Goal: Communication & Community: Answer question/provide support

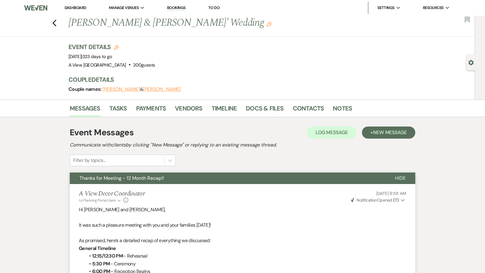
scroll to position [2087, 0]
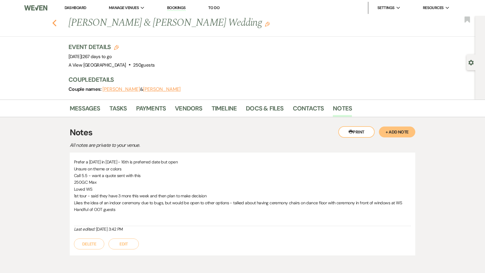
click at [54, 23] on icon "Previous" at bounding box center [54, 22] width 5 height 7
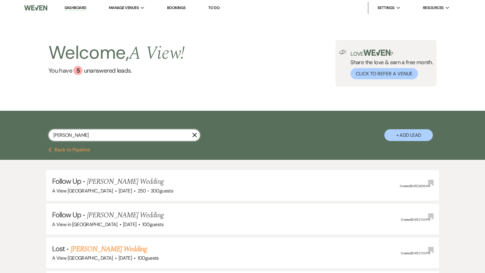
click at [102, 135] on input "ana paez" at bounding box center [125, 135] width 152 height 12
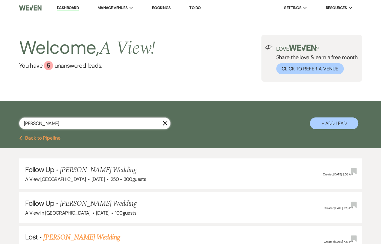
click at [67, 121] on input "ana paez" at bounding box center [95, 123] width 152 height 12
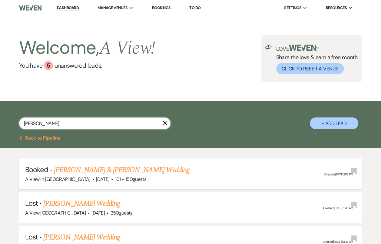
type input "annie punt"
click at [81, 170] on link "[PERSON_NAME] & [PERSON_NAME] Wedding" at bounding box center [122, 169] width 136 height 11
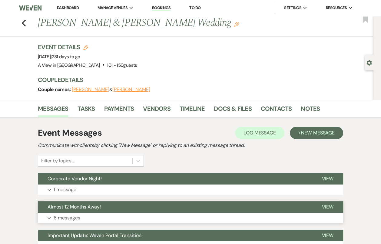
click at [186, 214] on button "Expand 6 messages" at bounding box center [191, 218] width 306 height 10
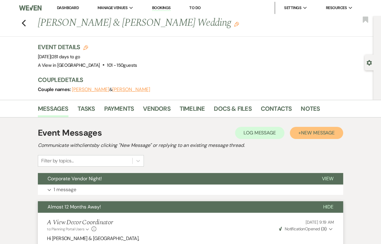
click at [310, 136] on button "+ New Message" at bounding box center [316, 133] width 53 height 12
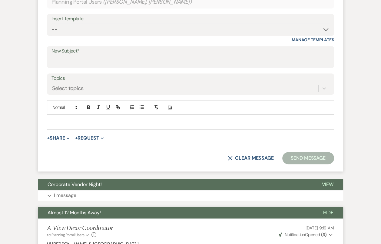
scroll to position [219, 0]
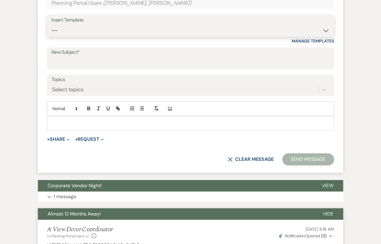
click at [103, 31] on select "-- Tour Confirmation Contract (Pre-Booked Leads) Out of office Inquiry Email Al…" at bounding box center [191, 31] width 278 height 12
select select "4142"
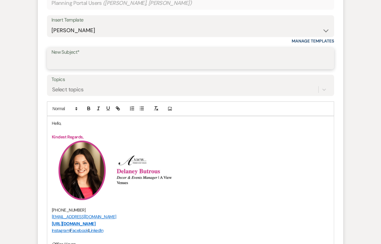
click at [82, 61] on input "New Subject*" at bounding box center [191, 63] width 278 height 12
click at [75, 64] on input "Almost 3 Months Away - Let's Meet Again!" at bounding box center [191, 63] width 278 height 12
drag, startPoint x: 158, startPoint y: 62, endPoint x: 143, endPoint y: 61, distance: 14.6
click at [143, 62] on input "Almost 8 Months Away - Let's Meet Again!" at bounding box center [191, 63] width 278 height 12
drag, startPoint x: 70, startPoint y: 62, endPoint x: 31, endPoint y: 62, distance: 39.1
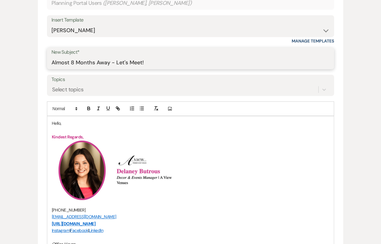
click at [53, 63] on input "8 Months Away - Let's Meet!" at bounding box center [191, 63] width 278 height 12
type input "8 Months Away - Let's Meet!"
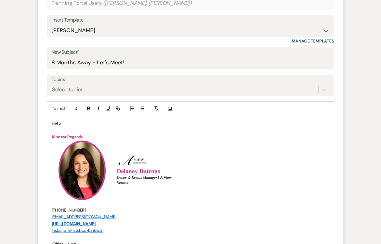
click at [59, 121] on p "Hello," at bounding box center [191, 123] width 278 height 7
click at [61, 122] on p "Hello," at bounding box center [191, 123] width 278 height 7
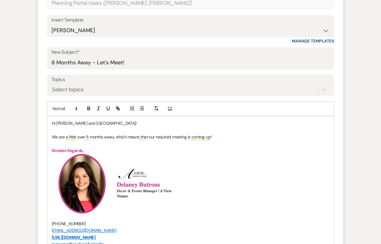
click at [131, 149] on p "Kindest Regards," at bounding box center [191, 150] width 278 height 7
click at [105, 142] on p "To enrich screen reader interactions, please activate Accessibility in Grammarl…" at bounding box center [191, 143] width 278 height 7
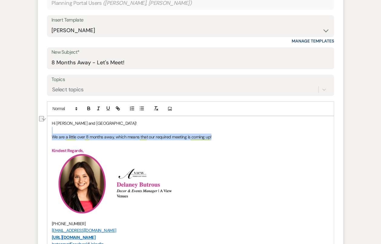
drag, startPoint x: 220, startPoint y: 137, endPoint x: 52, endPoint y: 131, distance: 168.1
click at [52, 131] on div "Hi Annie and Dresden! We are a little over 8 months away, which means that our …" at bounding box center [190, 220] width 287 height 209
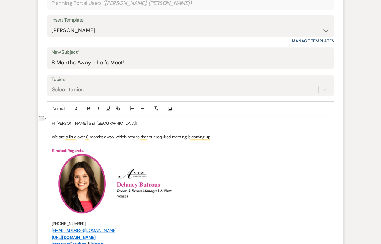
click at [57, 143] on p "To enrich screen reader interactions, please activate Accessibility in Grammarl…" at bounding box center [191, 143] width 278 height 7
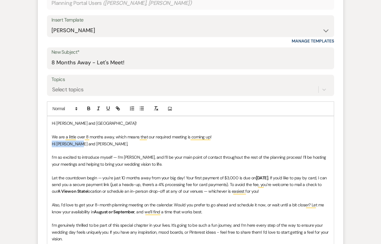
drag, startPoint x: 51, startPoint y: 142, endPoint x: 91, endPoint y: 145, distance: 39.8
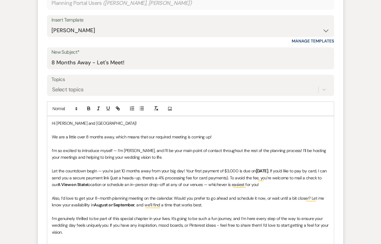
click at [104, 142] on p "To enrich screen reader interactions, please activate Accessibility in Grammarl…" at bounding box center [191, 143] width 278 height 7
click at [189, 145] on p "To enrich screen reader interactions, please activate Accessibility in Grammarl…" at bounding box center [191, 143] width 278 height 7
click at [183, 161] on p "To enrich screen reader interactions, please activate Accessibility in Grammarl…" at bounding box center [191, 164] width 278 height 7
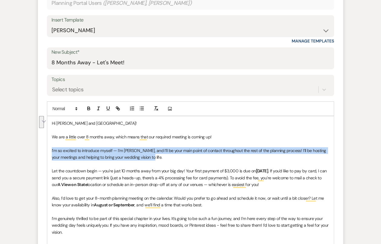
drag, startPoint x: 170, startPoint y: 159, endPoint x: 41, endPoint y: 146, distance: 130.1
click at [41, 146] on form "New Message X Draft Recipients* Planning Portal Users ( Annie Punt, Dresden Wil…" at bounding box center [191, 221] width 306 height 511
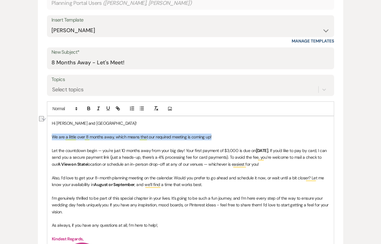
drag, startPoint x: 240, startPoint y: 136, endPoint x: 18, endPoint y: 135, distance: 221.6
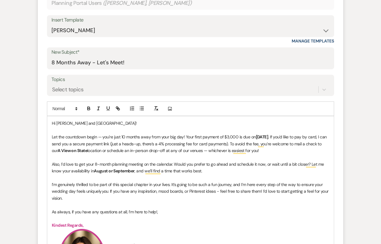
click at [125, 135] on p "Let the countdown begin — you're just 10 months away from your big day! Your fi…" at bounding box center [191, 143] width 278 height 20
click at [242, 156] on p "To enrich screen reader interactions, please activate Accessibility in Grammarl…" at bounding box center [191, 157] width 278 height 7
drag, startPoint x: 236, startPoint y: 135, endPoint x: 226, endPoint y: 134, distance: 9.7
click at [226, 134] on p "Let the countdown begin — you're just 8 months away from your big day! Your fir…" at bounding box center [191, 143] width 278 height 20
click at [259, 158] on p "To enrich screen reader interactions, please activate Accessibility in Grammarl…" at bounding box center [191, 157] width 278 height 7
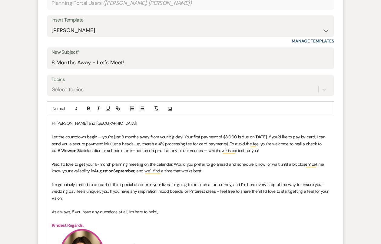
click at [248, 172] on p "Also, I’d love to get your 8-month planning meeting on the calendar. Would you …" at bounding box center [191, 168] width 278 height 14
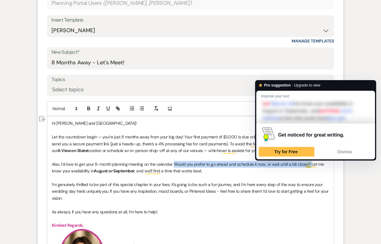
drag, startPoint x: 173, startPoint y: 161, endPoint x: 310, endPoint y: 160, distance: 136.4
click at [310, 161] on p "Also, I’d love to get your 8-month planning meeting on the calendar. Would you …" at bounding box center [191, 168] width 278 height 14
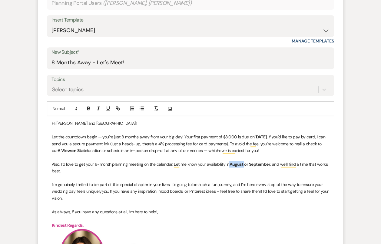
drag, startPoint x: 245, startPoint y: 162, endPoint x: 231, endPoint y: 161, distance: 14.3
click at [231, 161] on strong "August or September" at bounding box center [250, 163] width 41 height 5
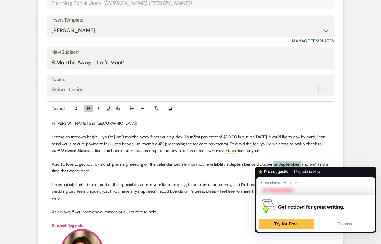
drag, startPoint x: 303, startPoint y: 164, endPoint x: 274, endPoint y: 162, distance: 28.5
click at [274, 163] on p "Also, I’d love to get your 8-month planning meeting on the calendar. Let me kno…" at bounding box center [191, 168] width 278 height 14
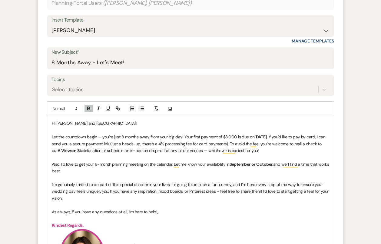
click at [282, 170] on p "Also, I’d love to get your 8-month planning meeting on the calendar. Let me kno…" at bounding box center [191, 168] width 278 height 14
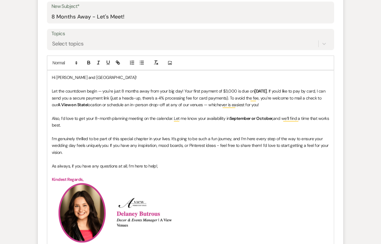
scroll to position [263, 0]
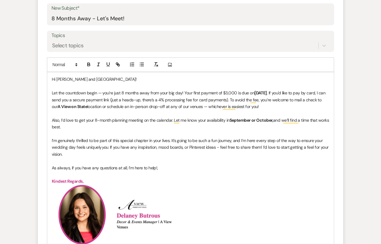
click at [97, 152] on p "I’m genuinely thrilled to be part of this special chapter in your lives. It’s g…" at bounding box center [191, 147] width 278 height 20
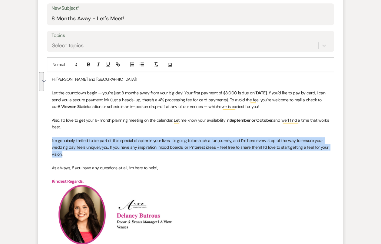
drag, startPoint x: 50, startPoint y: 137, endPoint x: 82, endPoint y: 153, distance: 36.3
click at [82, 153] on div "Hi Annie and Dresden! Let the countdown begin — you're just 8 months away from …" at bounding box center [190, 214] width 287 height 284
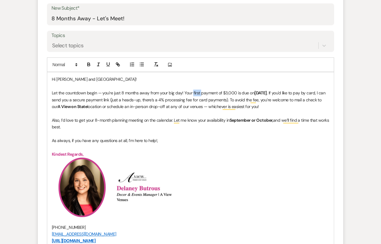
drag, startPoint x: 200, startPoint y: 92, endPoint x: 192, endPoint y: 91, distance: 8.6
click at [192, 91] on p "Let the countdown begin — you're just 8 months away from your big day! Your fir…" at bounding box center [191, 99] width 278 height 20
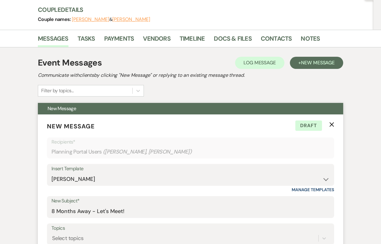
scroll to position [0, 0]
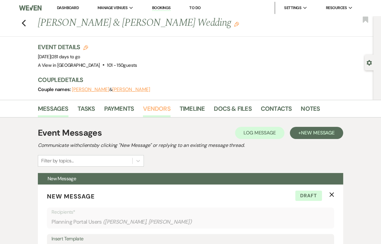
click at [166, 114] on link "Vendors" at bounding box center [156, 110] width 27 height 13
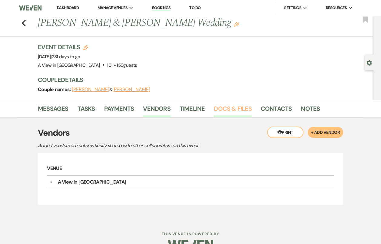
click at [244, 109] on link "Docs & Files" at bounding box center [233, 110] width 38 height 13
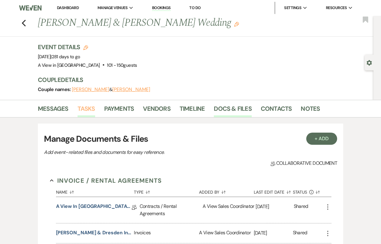
click at [91, 108] on link "Tasks" at bounding box center [87, 110] width 18 height 13
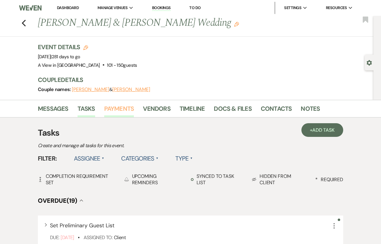
click at [123, 114] on link "Payments" at bounding box center [119, 110] width 30 height 13
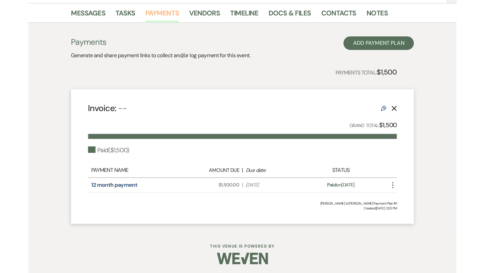
scroll to position [69, 0]
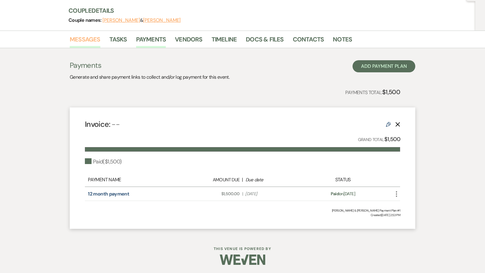
click at [91, 37] on link "Messages" at bounding box center [85, 41] width 31 height 13
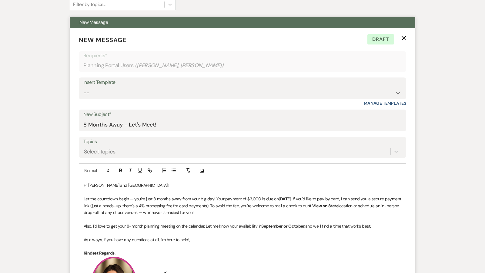
scroll to position [243, 0]
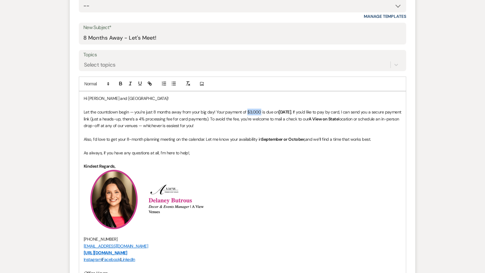
drag, startPoint x: 246, startPoint y: 110, endPoint x: 260, endPoint y: 111, distance: 13.6
click at [260, 111] on p "Let the countdown begin — you're just 8 months away from your big day! Your pay…" at bounding box center [243, 119] width 318 height 20
paste div "To enrich screen reader interactions, please activate Accessibility in Grammarl…"
click at [246, 111] on p "Let the countdown begin — you're just 8 months away from your big day! Your pay…" at bounding box center [243, 119] width 318 height 20
click at [257, 111] on p "Let the countdown begin — you're just 8 months away from your big day! Your pay…" at bounding box center [243, 119] width 318 height 20
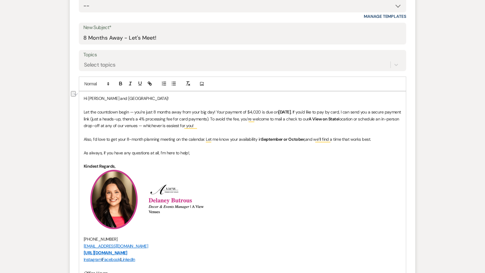
drag, startPoint x: 294, startPoint y: 111, endPoint x: 278, endPoint y: 111, distance: 15.5
click at [278, 111] on strong "July 16th" at bounding box center [284, 111] width 12 height 5
click at [296, 113] on p "Let the countdown begin — you're just 8 months away from your big day! Your pay…" at bounding box center [243, 119] width 318 height 20
click at [327, 129] on p "To enrich screen reader interactions, please activate Accessibility in Grammarl…" at bounding box center [243, 132] width 318 height 7
click at [279, 129] on p "To enrich screen reader interactions, please activate Accessibility in Grammarl…" at bounding box center [243, 132] width 318 height 7
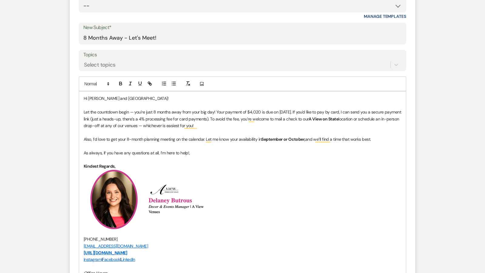
click at [270, 124] on p "Let the countdown begin — you're just 8 months away from your big day! Your pay…" at bounding box center [243, 119] width 318 height 20
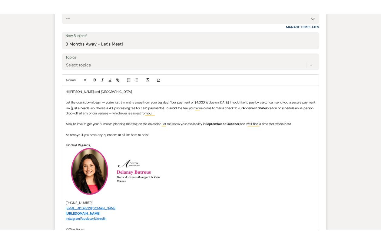
scroll to position [245, 0]
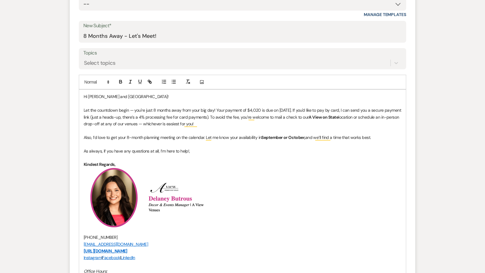
click at [288, 124] on p "Let the countdown begin — you're just 8 months away from your big day! Your pay…" at bounding box center [243, 117] width 318 height 20
click at [307, 123] on p "Let the countdown begin — you're just 8 months away from your big day! Your pay…" at bounding box center [243, 117] width 318 height 20
click at [309, 108] on p "Let the countdown begin — you're just 8 months away from your big day! Your pay…" at bounding box center [243, 117] width 318 height 20
click at [313, 123] on p "Let the countdown begin — you're just 8 months away from your big day! Your pay…" at bounding box center [243, 117] width 318 height 20
click at [310, 109] on p "Let the countdown begin — you're just 8 months away from your big day! Your pay…" at bounding box center [243, 117] width 318 height 20
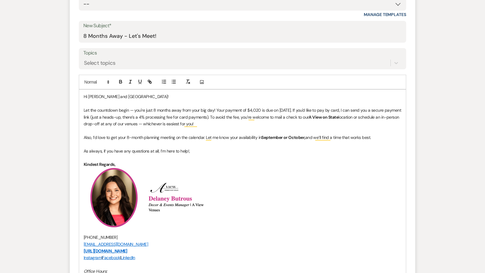
click at [348, 100] on p "To enrich screen reader interactions, please activate Accessibility in Grammarl…" at bounding box center [243, 103] width 318 height 7
click at [216, 107] on p "Let the countdown begin — you're just 8 months away from your big day! Your pay…" at bounding box center [243, 117] width 318 height 20
click at [220, 119] on p "Let the countdown begin — you're just 8 months away from your big day! Your pay…" at bounding box center [243, 117] width 318 height 20
click at [215, 107] on p "Let the countdown begin — you're just 8 months away from your big day! Your pay…" at bounding box center [243, 117] width 318 height 20
click at [309, 110] on p "Let the countdown begin — you're just 8 months away from your big day! Your pay…" at bounding box center [243, 117] width 318 height 20
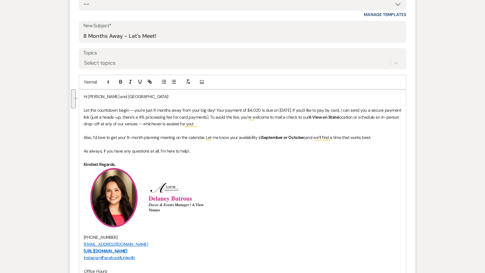
drag, startPoint x: 216, startPoint y: 125, endPoint x: 309, endPoint y: 109, distance: 94.8
click at [309, 109] on p "Let the countdown begin — you're just 8 months away from your big day! Your pay…" at bounding box center [243, 117] width 318 height 20
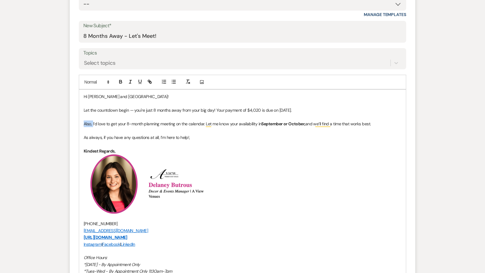
drag, startPoint x: 93, startPoint y: 125, endPoint x: 84, endPoint y: 124, distance: 8.8
click at [84, 124] on p "Also, I’d love to get your 8-month planning meeting on the calendar. Let me kno…" at bounding box center [243, 124] width 318 height 7
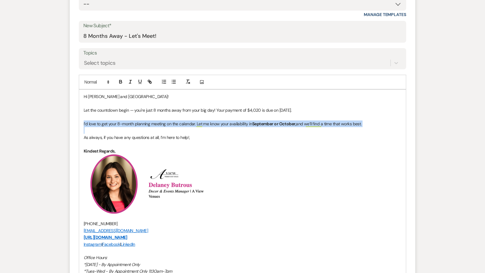
drag, startPoint x: 83, startPoint y: 122, endPoint x: 372, endPoint y: 126, distance: 289.3
click at [372, 126] on div "Hi Annie and Dresden! Let the countdown begin — you're just 8 months away from …" at bounding box center [242, 208] width 327 height 236
copy p "I’d love to get your 8-month planning meeting on the calendar. Let me know your…"
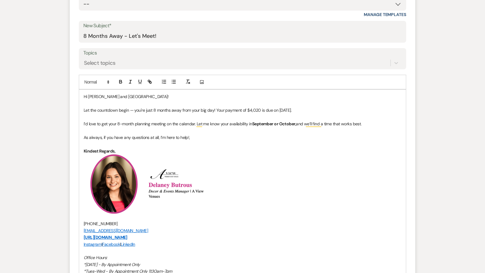
click at [217, 108] on p "Let the countdown begin — you're just 8 months away from your big day! Your pay…" at bounding box center [243, 110] width 318 height 7
click at [216, 108] on p "Let the countdown begin — you're just 8 months away from your big day! Your pay…" at bounding box center [243, 110] width 318 height 7
click at [215, 108] on p "Let the countdown begin — you're just 8 months away from your big day! Your pay…" at bounding box center [243, 110] width 318 height 7
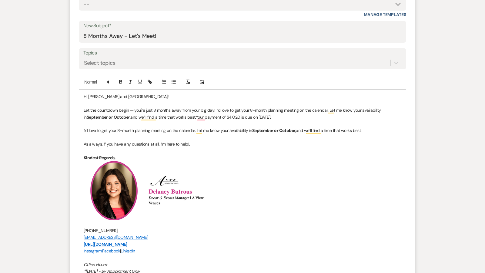
click at [172, 126] on p "To enrich screen reader interactions, please activate Accessibility in Grammarl…" at bounding box center [243, 124] width 318 height 7
click at [197, 115] on p "Let the countdown begin — you're just 8 months away from your big day! I’d love…" at bounding box center [243, 114] width 318 height 14
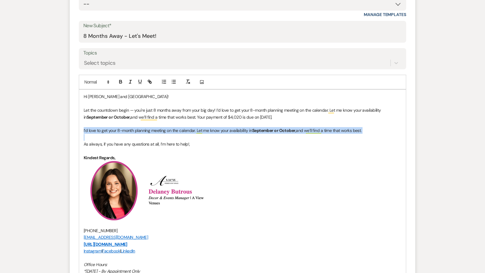
drag, startPoint x: 82, startPoint y: 129, endPoint x: 367, endPoint y: 137, distance: 284.2
click at [367, 137] on div "Hi Annie and Dresden! Let the countdown begin — you're just 8 months away from …" at bounding box center [242, 211] width 327 height 243
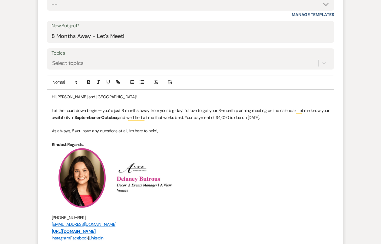
click at [235, 110] on p "Let the countdown begin — you're just 8 months away from your big day! I’d love…" at bounding box center [191, 114] width 278 height 14
click at [236, 128] on p "As always, if you have any questions at all, I’m here to help!," at bounding box center [191, 130] width 278 height 7
click at [296, 110] on p "Let the countdown begin — you're just 8 months away from your big day! I’d love…" at bounding box center [191, 114] width 278 height 14
drag, startPoint x: 297, startPoint y: 109, endPoint x: 295, endPoint y: 107, distance: 3.3
click at [295, 107] on p "Let the countdown begin — you're just 8 months away from your big day! I’d love…" at bounding box center [191, 114] width 278 height 14
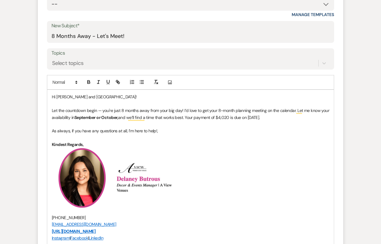
click at [295, 112] on p "Let the countdown begin — you're just 8 months away from your big day! I’d love…" at bounding box center [191, 114] width 278 height 14
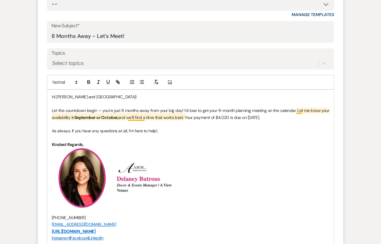
click at [298, 109] on p "Let the countdown begin — you're just 8 months away from your big day! I’d love…" at bounding box center [191, 114] width 278 height 14
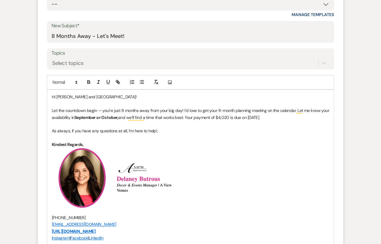
click at [295, 111] on p "Let the countdown begin — you're just 8 months away from your big day! I’d love…" at bounding box center [191, 114] width 278 height 14
click at [183, 108] on p "Let the countdown begin — you're just 8 months away from your big day! I’d love…" at bounding box center [191, 114] width 278 height 14
click at [96, 134] on p "To enrich screen reader interactions, please activate Accessibility in Grammarl…" at bounding box center [191, 137] width 278 height 7
click at [184, 107] on p "Let the countdown begin — you're just 8 months away from your big day! I’d love…" at bounding box center [191, 114] width 278 height 14
click at [183, 108] on p "Let the countdown begin — you're just 8 months away from your big day! I’d love…" at bounding box center [191, 114] width 278 height 14
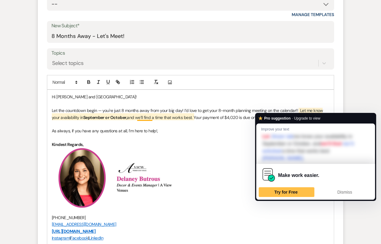
click at [299, 108] on p "Let the countdown begin — you're just 8 months away from your big day! I’d love…" at bounding box center [191, 114] width 278 height 14
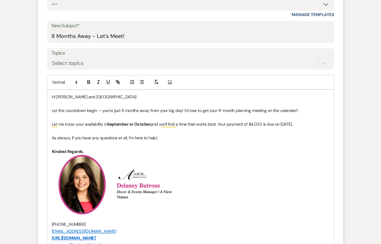
click at [308, 108] on p "Let the countdown begin — you're just 8 months away from your big day! I’d love…" at bounding box center [191, 110] width 278 height 7
click at [109, 116] on p "To enrich screen reader interactions, please activate Accessibility in Grammarl…" at bounding box center [191, 117] width 278 height 7
click at [184, 116] on p "To enrich screen reader interactions, please activate Accessibility in Grammarl…" at bounding box center [191, 117] width 278 height 7
click at [184, 108] on p "Let the countdown begin — you're just 8 months away from your big day! I’d love…" at bounding box center [191, 110] width 278 height 7
click at [183, 116] on p "To enrich screen reader interactions, please activate Accessibility in Grammarl…" at bounding box center [191, 117] width 278 height 7
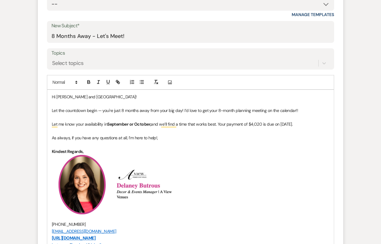
click at [311, 110] on p "Let the countdown begin — you're just 8 months away from your big day! I’d love…" at bounding box center [191, 110] width 278 height 7
click at [240, 117] on p "To enrich screen reader interactions, please activate Accessibility in Grammarl…" at bounding box center [191, 117] width 278 height 7
click at [86, 114] on p "To enrich screen reader interactions, please activate Accessibility in Grammarl…" at bounding box center [191, 117] width 278 height 7
click at [56, 112] on p "Let the countdown begin — you're just 8 months away from your big day! I’d love…" at bounding box center [191, 110] width 278 height 7
click at [69, 118] on p "To enrich screen reader interactions, please activate Accessibility in Grammarl…" at bounding box center [191, 117] width 278 height 7
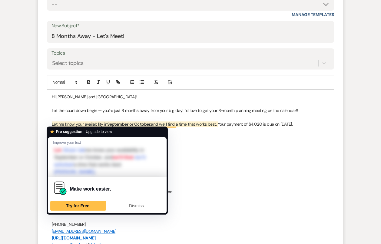
click at [52, 125] on p "Let me know your availability in September or October, and we’ll find a time th…" at bounding box center [191, 124] width 278 height 7
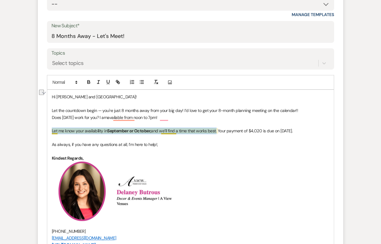
drag, startPoint x: 218, startPoint y: 130, endPoint x: 50, endPoint y: 127, distance: 167.7
click at [50, 127] on div "Hi Annie and Dresden! Let the countdown begin — you're just 8 months away from …" at bounding box center [190, 211] width 287 height 243
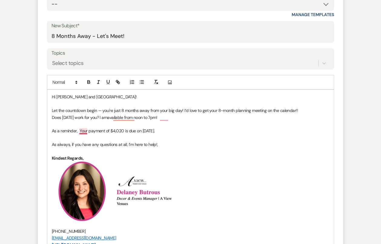
click at [82, 130] on p "As a reminder, Your payment of $4,020 is due on September 30th." at bounding box center [191, 130] width 278 height 7
click at [78, 130] on p "As a reminder, your payment of $4,020 is due on September 30th." at bounding box center [191, 130] width 278 height 7
click at [79, 131] on p "As a reminder, your payment of $4,020 is due on September 30th." at bounding box center [191, 130] width 278 height 7
click at [49, 109] on div "Hi Annie and Dresden! Let the countdown begin — you're just 8 months away from …" at bounding box center [190, 211] width 287 height 243
click at [52, 116] on p "Does October 14th work for you? I amavailable from noon to 7pm!" at bounding box center [191, 117] width 278 height 7
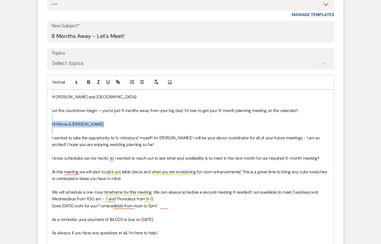
drag, startPoint x: 96, startPoint y: 126, endPoint x: 41, endPoint y: 117, distance: 56.0
click at [41, 117] on form "New Message X Saving draft... Recipients* Planning Portal Users ( Annie Punt, D…" at bounding box center [191, 201] width 306 height 524
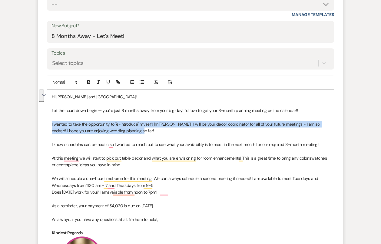
drag, startPoint x: 148, startPoint y: 132, endPoint x: 49, endPoint y: 119, distance: 100.3
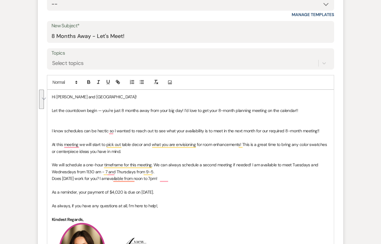
click at [68, 121] on p "To enrich screen reader interactions, please activate Accessibility in Grammarl…" at bounding box center [191, 124] width 278 height 7
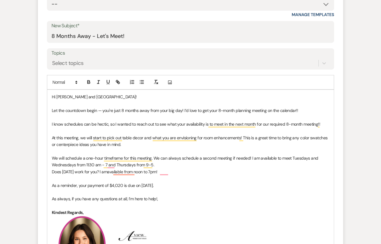
click at [146, 149] on p "To enrich screen reader interactions, please activate Accessibility in Grammarl…" at bounding box center [191, 151] width 278 height 7
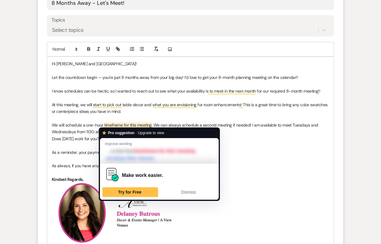
click at [166, 122] on span "We will schedule a one-hour timeframe for this meeting. We can always schedule …" at bounding box center [186, 128] width 268 height 12
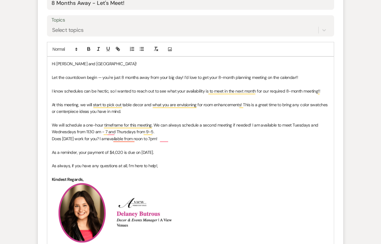
click at [251, 124] on span "We will schedule a one-hour timeframe for this meeting. We can always schedule …" at bounding box center [186, 128] width 268 height 12
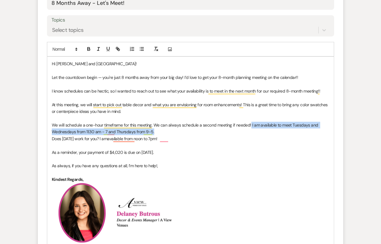
drag, startPoint x: 158, startPoint y: 131, endPoint x: 250, endPoint y: 123, distance: 92.5
click at [250, 123] on p "We will schedule a one-hour timeframe for this meeting. We can always schedule …" at bounding box center [191, 129] width 278 height 14
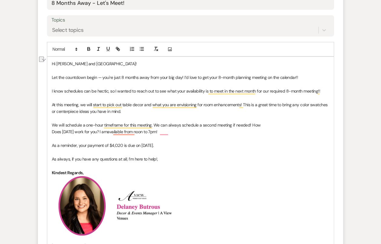
drag, startPoint x: 189, startPoint y: 129, endPoint x: 50, endPoint y: 130, distance: 138.9
click at [50, 130] on div "Hi Annie and Dresden! Let the countdown begin — you're just 8 months away from …" at bounding box center [190, 202] width 287 height 291
click at [50, 129] on div "Hi Annie and Dresden! Let the countdown begin — you're just 8 months away from …" at bounding box center [190, 202] width 287 height 291
click at [322, 124] on p "We will schedule a one-hour timeframe for this meeting. We can always schedule …" at bounding box center [191, 129] width 278 height 14
click at [97, 132] on p "We will schedule a one-hour timeframe for this meeting. We can always schedule …" at bounding box center [191, 129] width 278 height 14
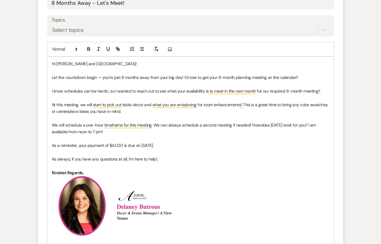
click at [251, 125] on span "We will schedule a one-hour timeframe for this meeting. We can always schedule …" at bounding box center [156, 124] width 209 height 5
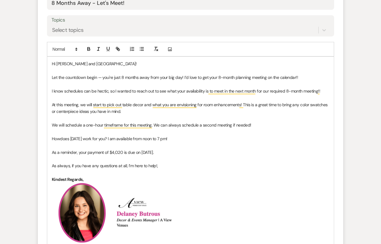
click at [51, 89] on div "Hi Annie and Dresden! Let the countdown begin — you're just 8 months away from …" at bounding box center [190, 205] width 287 height 297
drag, startPoint x: 289, startPoint y: 75, endPoint x: 185, endPoint y: 75, distance: 104.3
click at [185, 75] on p "Let the countdown begin — you're just 8 months away from your big day! I’d love…" at bounding box center [191, 77] width 278 height 7
drag, startPoint x: 262, startPoint y: 124, endPoint x: 41, endPoint y: 122, distance: 221.0
click at [41, 122] on form "New Message X Draft saved! Recipients* Planning Portal Users ( Annie Punt, Dres…" at bounding box center [191, 151] width 306 height 490
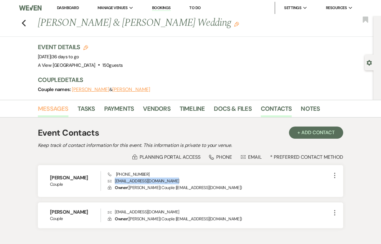
click at [60, 110] on link "Messages" at bounding box center [53, 110] width 31 height 13
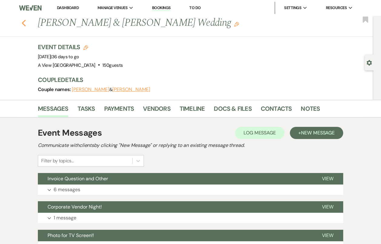
click at [24, 18] on button "Previous" at bounding box center [24, 22] width 5 height 8
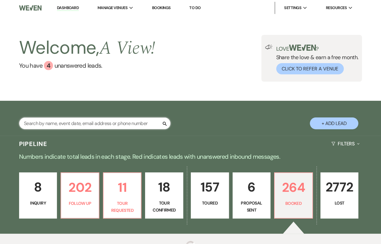
click at [75, 123] on input "text" at bounding box center [95, 123] width 152 height 12
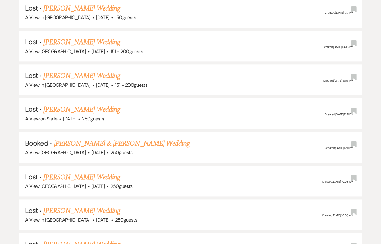
scroll to position [464, 0]
type input "ana paez"
click at [88, 138] on link "Ana Paez & AJ Lowe's Wedding" at bounding box center [122, 143] width 136 height 11
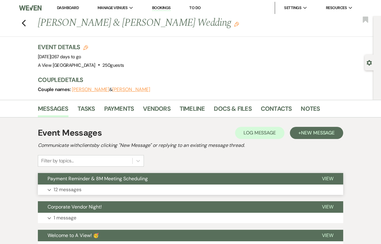
click at [155, 180] on button "Payment Reminder & 8M Meeting Scheduling" at bounding box center [175, 179] width 274 height 12
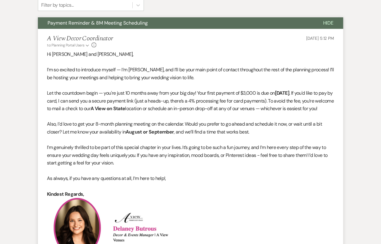
scroll to position [173, 0]
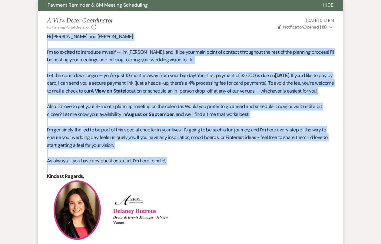
drag, startPoint x: 46, startPoint y: 35, endPoint x: 193, endPoint y: 172, distance: 200.8
click at [193, 173] on li "A View Decor Coordinator to: Planning Portal Users Expand Info Jul 09, 2025, 5:…" at bounding box center [191, 198] width 306 height 374
copy div "Hi Ana and AJ, I’m so excited to introduce myself — I’m Delaney, and I’ll be yo…"
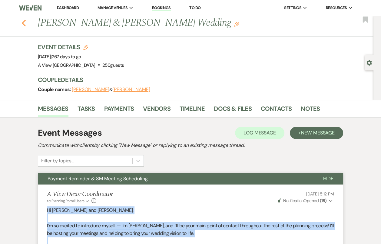
click at [25, 23] on icon "Previous" at bounding box center [24, 22] width 5 height 7
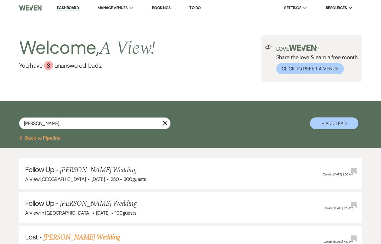
click at [92, 117] on div "ana paez X + Add Lead" at bounding box center [190, 119] width 381 height 30
click at [92, 123] on input "ana paez" at bounding box center [95, 123] width 152 height 12
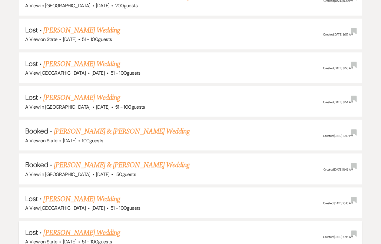
scroll to position [888, 0]
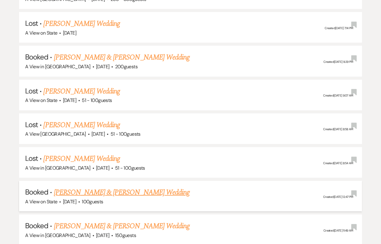
type input "minna mar"
click at [112, 187] on link "[PERSON_NAME] & [PERSON_NAME] Wedding" at bounding box center [122, 192] width 136 height 11
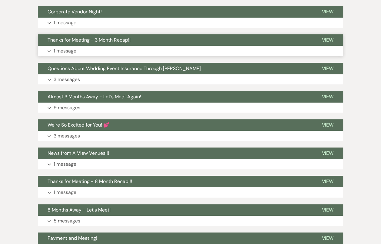
scroll to position [293, 0]
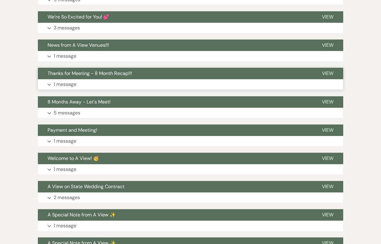
click at [125, 82] on button "Expand 1 message" at bounding box center [191, 84] width 306 height 10
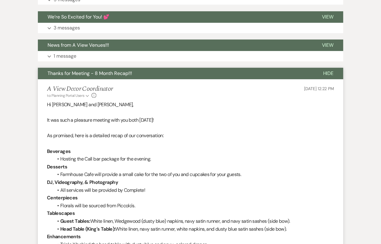
click at [123, 75] on span "Thanks for Meeting - 8 Month Recap!!!" at bounding box center [90, 73] width 85 height 6
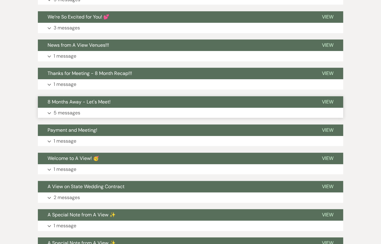
click at [119, 103] on button "8 Months Away - Let's Meet!" at bounding box center [175, 102] width 274 height 12
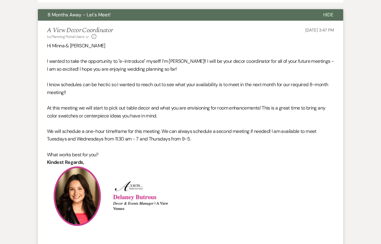
scroll to position [379, 0]
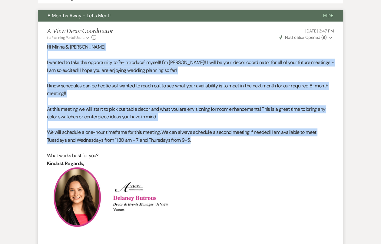
drag, startPoint x: 45, startPoint y: 44, endPoint x: 214, endPoint y: 139, distance: 194.1
click at [214, 139] on li "A View Decor Coordinator to: Planning Portal Users Expand Info Feb 24, 2025, 3:…" at bounding box center [191, 202] width 306 height 360
copy div "Hi Minna & Ryan I wanted to take the opportunity to "e-introduce" myself! I'm D…"
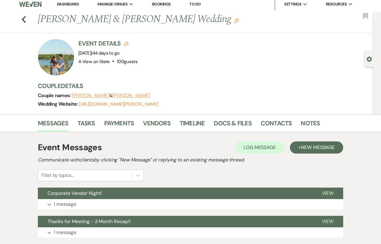
scroll to position [0, 0]
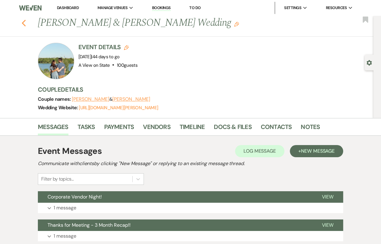
click at [23, 21] on icon "Previous" at bounding box center [24, 22] width 5 height 7
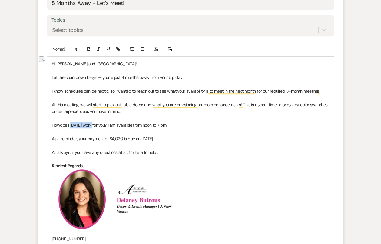
drag, startPoint x: 0, startPoint y: 0, endPoint x: 93, endPoint y: 123, distance: 154.8
click at [93, 123] on p "How does [DATE] work for you? I am available from noon to 7 pm!" at bounding box center [191, 125] width 278 height 7
click at [88, 48] on icon "button" at bounding box center [88, 48] width 5 height 5
click at [109, 135] on p "As a reminder, your payment of $4,020 is due on September 30th." at bounding box center [191, 138] width 278 height 7
drag, startPoint x: 109, startPoint y: 135, endPoint x: 119, endPoint y: 136, distance: 9.4
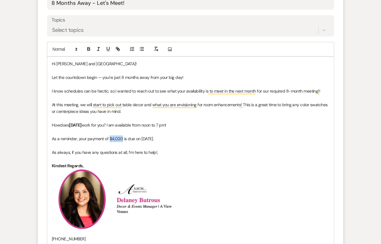
click at [120, 136] on p "As a reminder, your payment of $4,020 is due on September 30th." at bounding box center [191, 138] width 278 height 7
click at [88, 47] on icon "button" at bounding box center [88, 48] width 5 height 5
drag, startPoint x: 171, startPoint y: 138, endPoint x: 141, endPoint y: 136, distance: 29.5
click at [141, 136] on p "As a reminder, your payment of $4,020 is due on September 30th." at bounding box center [191, 138] width 278 height 7
click at [88, 50] on icon "button" at bounding box center [89, 50] width 2 height 2
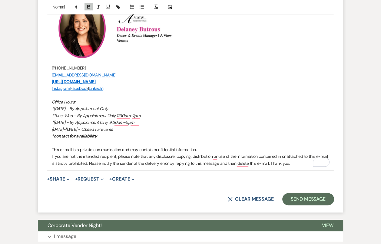
scroll to position [471, 0]
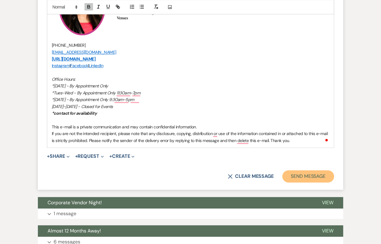
click at [316, 173] on button "Send Message" at bounding box center [309, 176] width 52 height 12
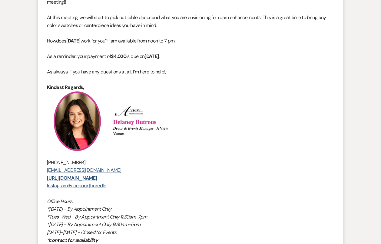
scroll to position [0, 0]
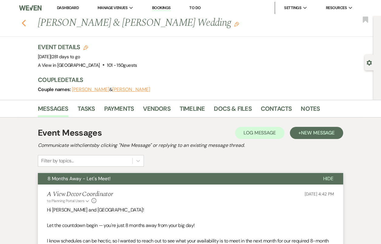
click at [26, 22] on div "Previous Annie Punt & Dresden Wilson's Wedding Edit Bookmark" at bounding box center [185, 26] width 377 height 21
click at [25, 22] on icon "Previous" at bounding box center [24, 22] width 5 height 7
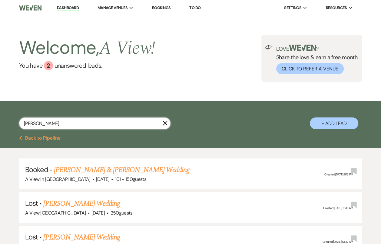
click at [79, 126] on input "annie punt" at bounding box center [95, 123] width 152 height 12
click at [77, 124] on input "annie punt" at bounding box center [95, 123] width 152 height 12
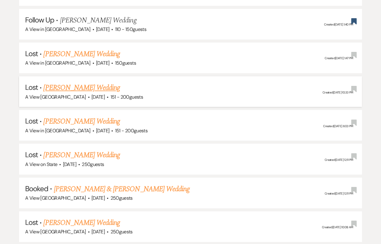
scroll to position [586, 0]
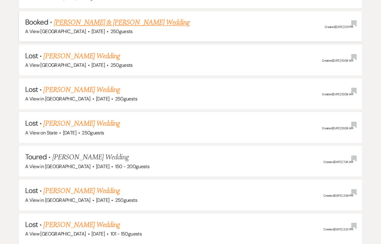
type input "ana paez"
click at [100, 21] on link "[PERSON_NAME] & [PERSON_NAME] Wedding" at bounding box center [122, 22] width 136 height 11
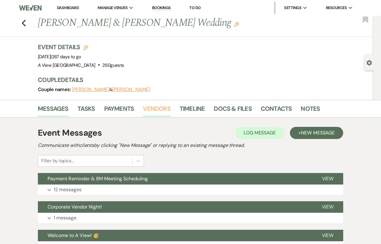
click at [159, 112] on link "Vendors" at bounding box center [156, 110] width 27 height 13
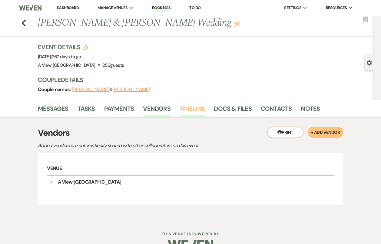
click at [197, 111] on link "Timeline" at bounding box center [192, 110] width 25 height 13
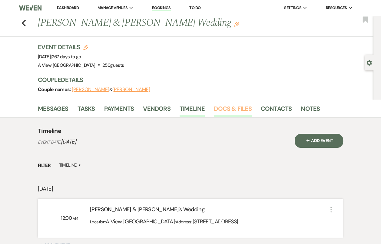
click at [220, 108] on link "Docs & Files" at bounding box center [233, 110] width 38 height 13
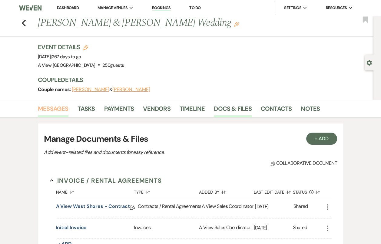
click at [62, 109] on link "Messages" at bounding box center [53, 110] width 31 height 13
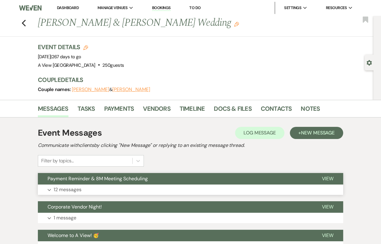
click at [124, 181] on button "Payment Reminder & 8M Meeting Scheduling" at bounding box center [175, 179] width 274 height 12
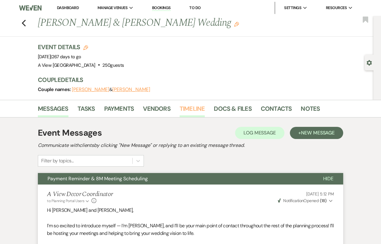
click at [198, 112] on link "Timeline" at bounding box center [192, 110] width 25 height 13
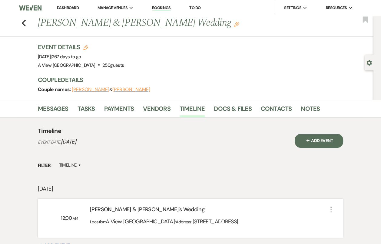
click at [236, 103] on li "Docs & Files" at bounding box center [237, 109] width 47 height 15
click at [236, 106] on link "Docs & Files" at bounding box center [233, 110] width 38 height 13
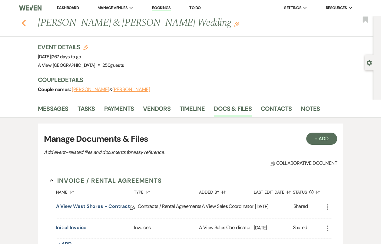
click at [24, 25] on use "button" at bounding box center [24, 23] width 4 height 7
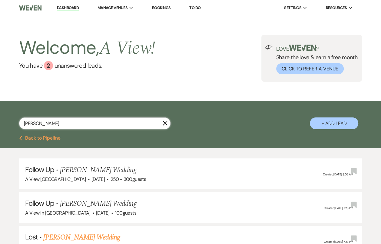
click at [81, 124] on input "ana paez" at bounding box center [95, 123] width 152 height 12
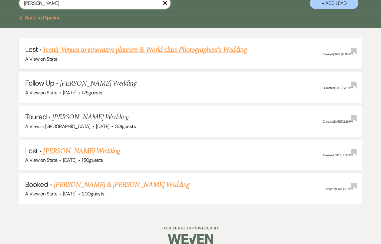
scroll to position [128, 0]
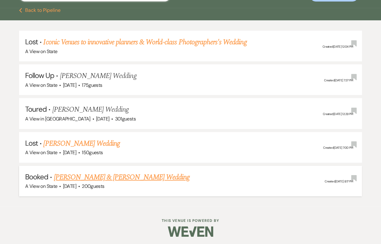
type input "carly nova"
click at [102, 174] on link "[PERSON_NAME] & [PERSON_NAME] Wedding" at bounding box center [122, 177] width 136 height 11
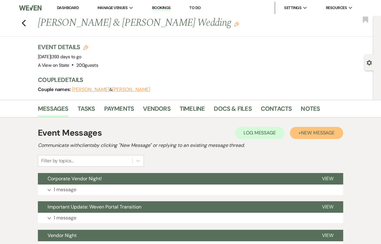
click at [318, 134] on span "New Message" at bounding box center [318, 132] width 34 height 6
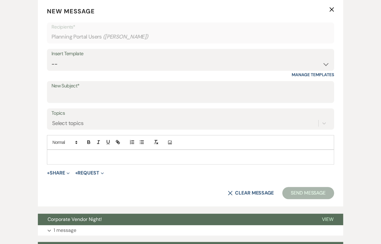
scroll to position [176, 0]
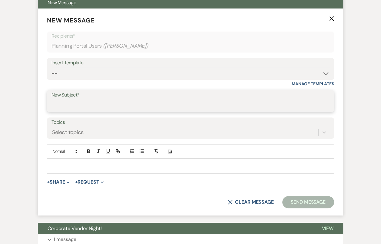
click at [116, 106] on input "New Subject*" at bounding box center [191, 105] width 278 height 12
type input "Almost 12 Months Away!"
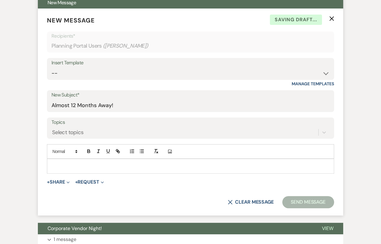
click at [106, 167] on p at bounding box center [191, 166] width 278 height 7
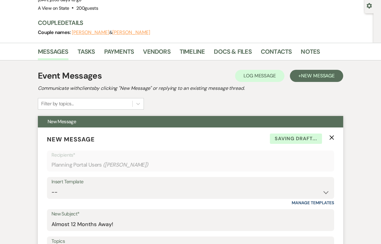
scroll to position [179, 0]
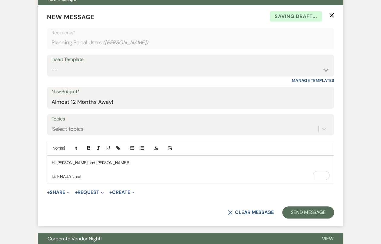
click at [100, 177] on p "It's FINALLY time!" at bounding box center [191, 176] width 278 height 7
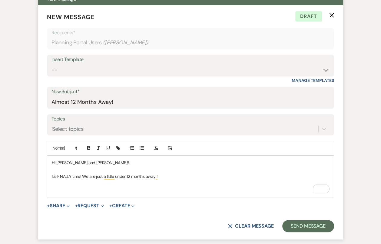
click at [115, 189] on p "To enrich screen reader interactions, please activate Accessibility in Grammarl…" at bounding box center [191, 189] width 278 height 7
click at [164, 176] on p "It's FINALLY time! We are just a little under 12 months away!!" at bounding box center [191, 176] width 278 height 7
click at [121, 191] on p "To enrich screen reader interactions, please activate Accessibility in Grammarl…" at bounding box center [191, 189] width 278 height 7
click at [121, 190] on p "To enrich screen reader interactions, please activate Accessibility in Grammarl…" at bounding box center [191, 189] width 278 height 7
click at [171, 176] on p "It's FINALLY time! We are just a little under 12 months away!!" at bounding box center [191, 176] width 278 height 7
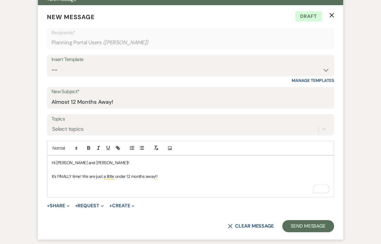
click at [101, 182] on p "To enrich screen reader interactions, please activate Accessibility in Grammarl…" at bounding box center [191, 183] width 278 height 7
click at [147, 180] on p "To enrich screen reader interactions, please activate Accessibility in Grammarl…" at bounding box center [191, 183] width 278 height 7
click at [147, 189] on p "To enrich screen reader interactions, please activate Accessibility in Grammarl…" at bounding box center [191, 189] width 278 height 7
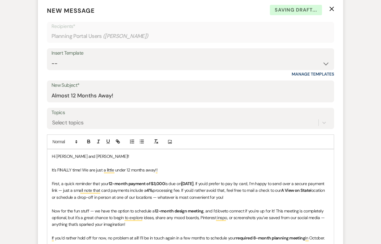
scroll to position [184, 0]
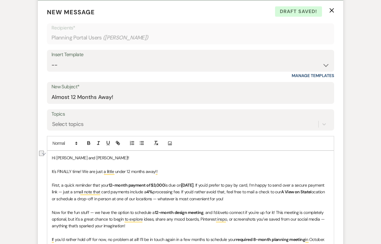
drag, startPoint x: 199, startPoint y: 184, endPoint x: 187, endPoint y: 182, distance: 12.2
click at [187, 183] on strong "[DATE]" at bounding box center [187, 184] width 12 height 5
drag, startPoint x: 185, startPoint y: 184, endPoint x: 209, endPoint y: 183, distance: 24.0
click at [210, 184] on p "First, a quick reminder that your 12-month payment of $3,000 is due on Septembe…" at bounding box center [191, 192] width 278 height 20
click at [89, 143] on icon "button" at bounding box center [89, 144] width 2 height 2
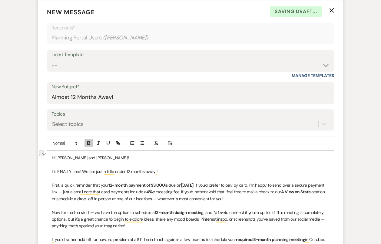
click at [240, 211] on span "to connect if you're up for it! This meeting is completely optional, but it's a…" at bounding box center [189, 219] width 274 height 19
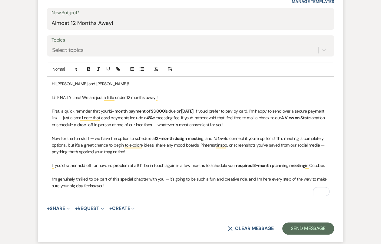
scroll to position [264, 0]
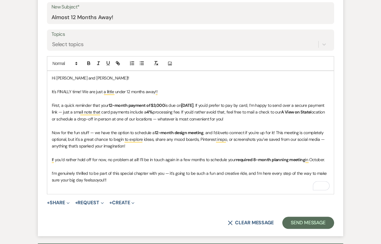
click at [159, 150] on p "To enrich screen reader interactions, please activate Accessibility in Grammarl…" at bounding box center [191, 152] width 278 height 7
click at [163, 163] on p "To enrich screen reader interactions, please activate Accessibility in Grammarl…" at bounding box center [191, 166] width 278 height 7
click at [200, 158] on p "If you’d rather hold off for now, no problem at all! I’ll be in touch again in …" at bounding box center [191, 159] width 278 height 7
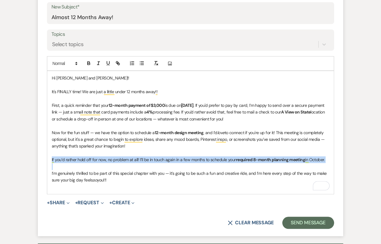
click at [200, 158] on p "If you’d rather hold off for now, no problem at all! I’ll be in touch again in …" at bounding box center [191, 159] width 278 height 7
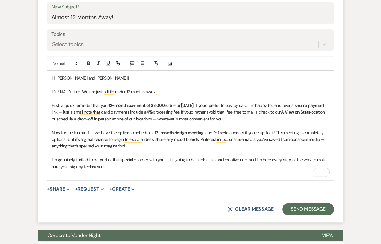
click at [119, 166] on p "I’m genuinely thrilled to be part of this special chapter with you — it’s going…" at bounding box center [191, 163] width 278 height 14
drag, startPoint x: 119, startPoint y: 166, endPoint x: 49, endPoint y: 71, distance: 117.7
click at [49, 71] on div "Hi Carly and Alex!! It's FINALLY time! We are just a little under 12 months awa…" at bounding box center [190, 125] width 287 height 109
copy div "Hi Carly and Alex!! It's FINALLY time! We are just a little under 12 months awa…"
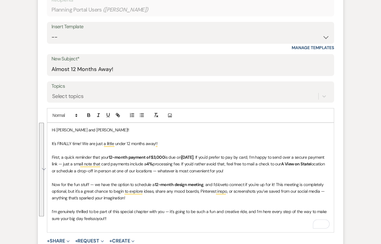
scroll to position [210, 0]
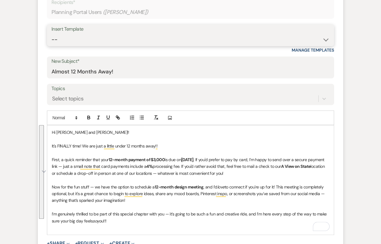
click at [118, 37] on select "-- Tour Confirmation Contract (Pre-Booked Leads) Out of office Inquiry Email Al…" at bounding box center [191, 40] width 278 height 12
select select "4159"
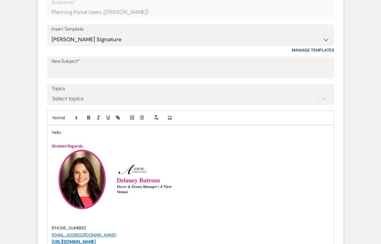
click at [55, 130] on p "Hello," at bounding box center [191, 132] width 278 height 7
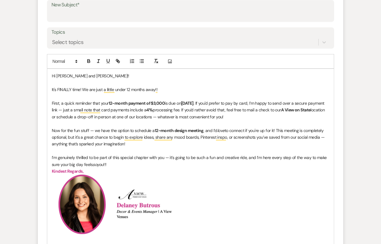
scroll to position [283, 0]
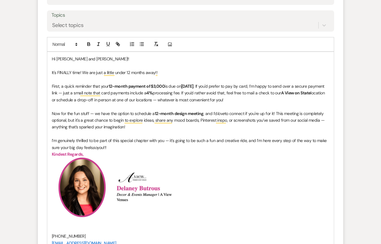
click at [168, 128] on p "Now for the fun stuff — we have the option to schedule a 12-month design meetin…" at bounding box center [191, 120] width 278 height 20
click at [143, 147] on p "I’m genuinely thrilled to be part of this special chapter with you — it’s going…" at bounding box center [191, 144] width 278 height 14
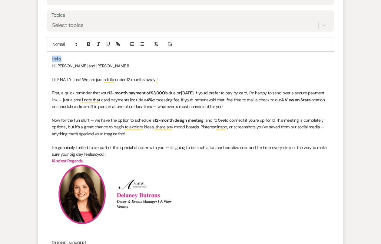
drag, startPoint x: 69, startPoint y: 59, endPoint x: 49, endPoint y: 59, distance: 19.4
click at [49, 59] on div "Hello, Hi Carly and Alex!! It's FINALLY time! We are just a little under 12 mon…" at bounding box center [190, 198] width 287 height 293
click at [50, 64] on div "Hi Carly and Alex!! It's FINALLY time! We are just a little under 12 months awa…" at bounding box center [190, 198] width 287 height 293
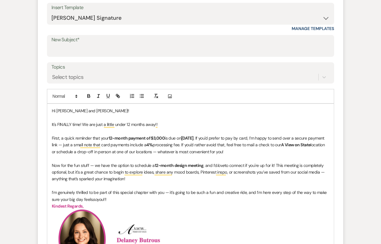
scroll to position [230, 0]
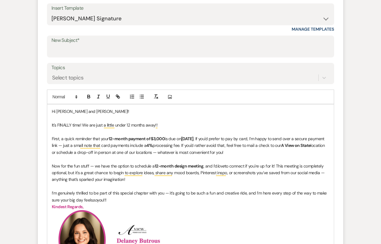
click at [72, 59] on form "New Message X Draft saved! Recipients* Planning Portal Users ( Carly Novacek ) …" at bounding box center [191, 193] width 306 height 479
click at [72, 52] on input "New Subject*" at bounding box center [191, 51] width 278 height 12
type input "Almost 12 Months Away!"
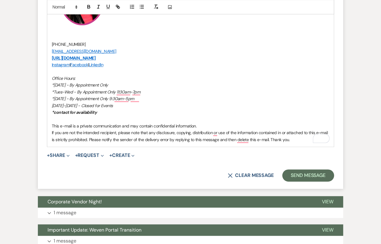
scroll to position [474, 0]
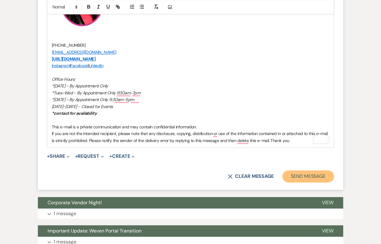
click at [305, 177] on button "Send Message" at bounding box center [309, 176] width 52 height 12
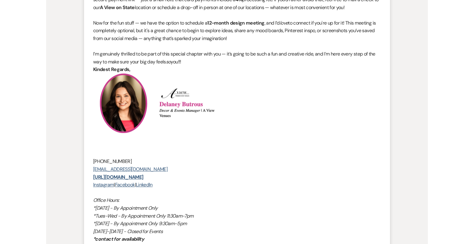
scroll to position [0, 0]
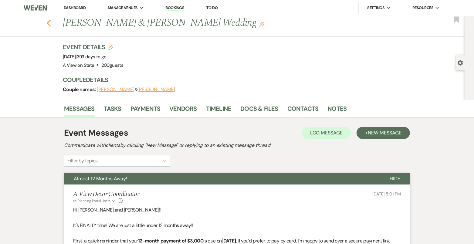
click at [47, 22] on icon "Previous" at bounding box center [48, 22] width 5 height 7
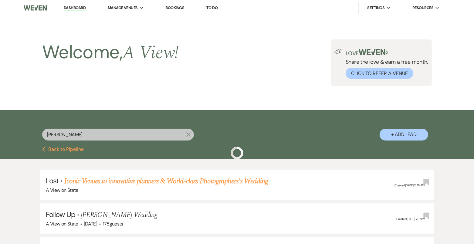
scroll to position [128, 0]
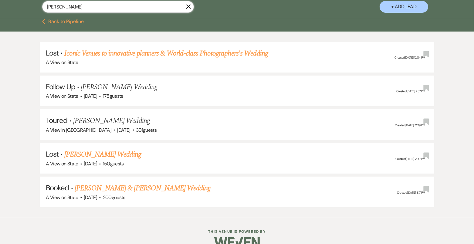
click at [66, 6] on input "carly nova" at bounding box center [118, 7] width 152 height 12
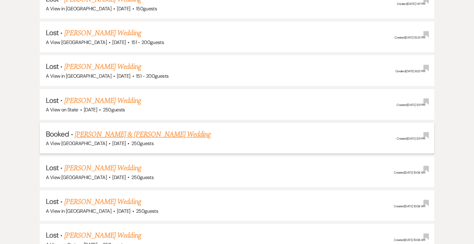
type input "ana"
click at [136, 129] on link "[PERSON_NAME] & [PERSON_NAME] Wedding" at bounding box center [143, 134] width 136 height 11
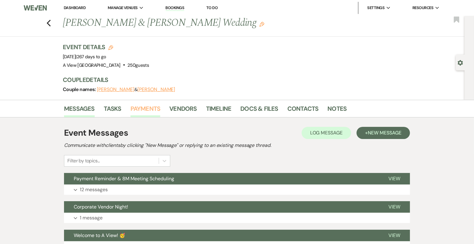
click at [147, 112] on link "Payments" at bounding box center [145, 110] width 30 height 13
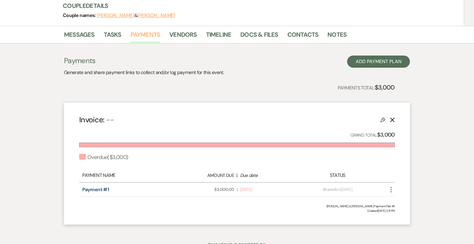
scroll to position [74, 0]
click at [381, 189] on use "button" at bounding box center [390, 189] width 1 height 5
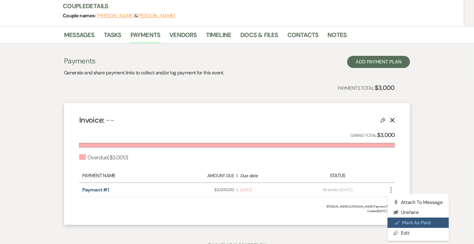
click at [381, 220] on use "button" at bounding box center [396, 222] width 5 height 4
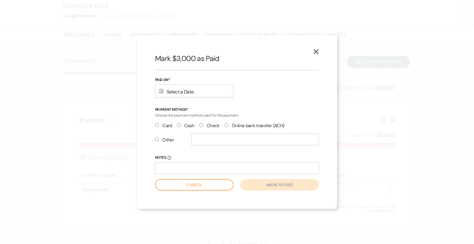
click at [314, 50] on use "button" at bounding box center [316, 51] width 5 height 5
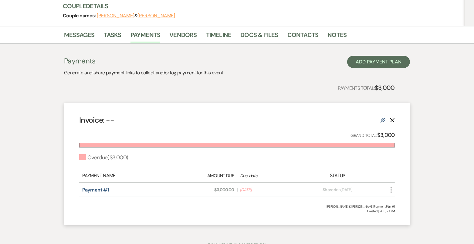
click at [381, 191] on use "button" at bounding box center [390, 189] width 1 height 5
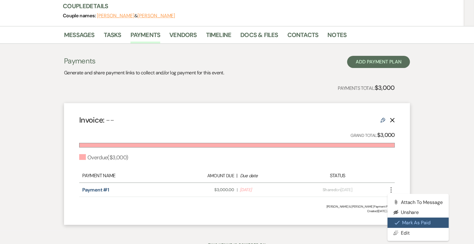
click at [381, 222] on button "Check Mark Mark as Paid" at bounding box center [417, 222] width 61 height 10
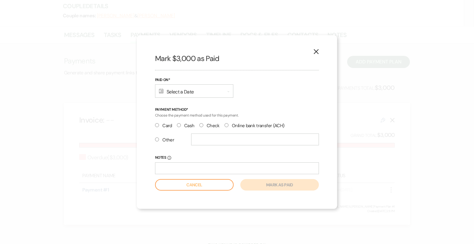
click at [193, 91] on div "Calendar Select a Date Expand" at bounding box center [194, 90] width 78 height 13
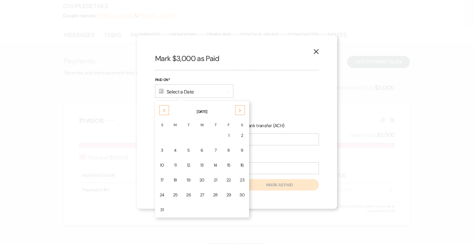
click at [164, 107] on div "Previous" at bounding box center [164, 110] width 10 height 10
click at [187, 164] on div "15" at bounding box center [188, 165] width 5 height 6
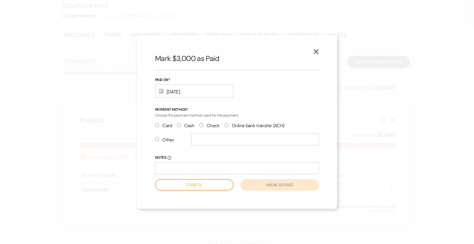
drag, startPoint x: 207, startPoint y: 123, endPoint x: 207, endPoint y: 126, distance: 3.3
click at [207, 123] on label "Check" at bounding box center [209, 126] width 20 height 8
click at [203, 123] on input "Check" at bounding box center [201, 125] width 4 height 4
radio input "true"
click at [264, 185] on button "Mark as paid" at bounding box center [279, 185] width 79 height 12
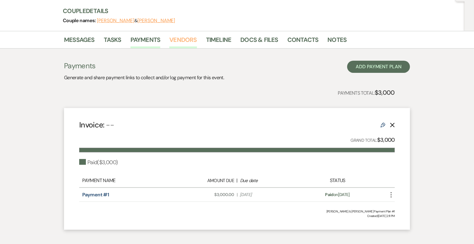
click at [171, 43] on link "Vendors" at bounding box center [182, 41] width 27 height 13
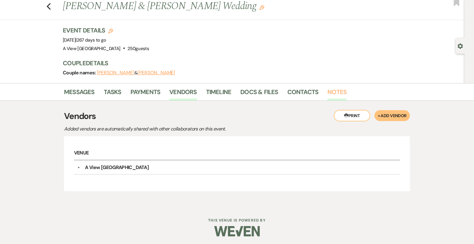
click at [327, 95] on link "Notes" at bounding box center [336, 93] width 19 height 13
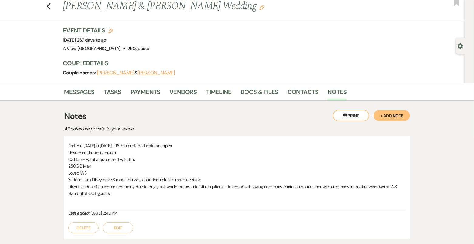
click at [381, 120] on h3 "Notes" at bounding box center [237, 116] width 346 height 13
click at [381, 110] on div "Printer Print + Add Note" at bounding box center [371, 116] width 77 height 12
click at [381, 113] on button "+ Add Note" at bounding box center [391, 115] width 36 height 11
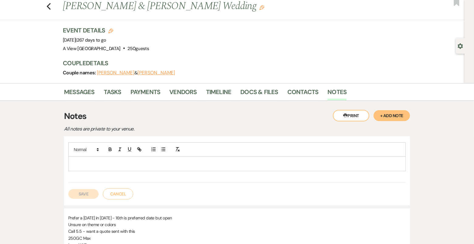
click at [157, 170] on div at bounding box center [236, 162] width 337 height 40
click at [169, 156] on div "To enrich screen reader interactions, please activate Accessibility in Grammarl…" at bounding box center [237, 163] width 337 height 14
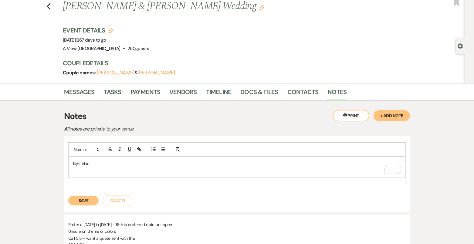
click at [78, 176] on div "light blue" at bounding box center [237, 166] width 337 height 21
click at [119, 161] on p "light blue" at bounding box center [236, 163] width 327 height 7
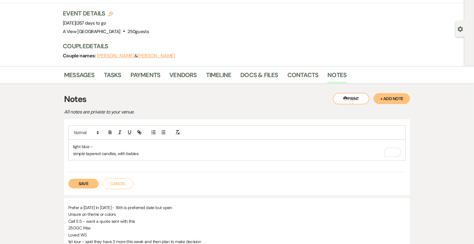
scroll to position [33, 0]
click at [152, 151] on p "simple tapered candles, with babies" at bounding box center [236, 153] width 327 height 7
click at [148, 156] on div "light blue - bridesmaids' dresses simple tapered candles, with babies" at bounding box center [237, 150] width 337 height 21
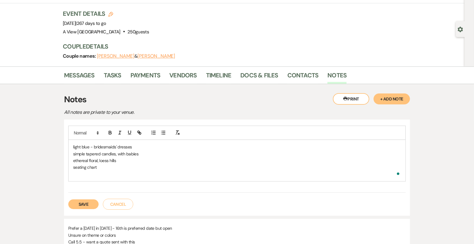
click at [92, 169] on p "seating chart" at bounding box center [236, 167] width 327 height 7
click at [92, 176] on p "To enrich screen reader interactions, please activate Accessibility in Grammarl…" at bounding box center [236, 174] width 327 height 7
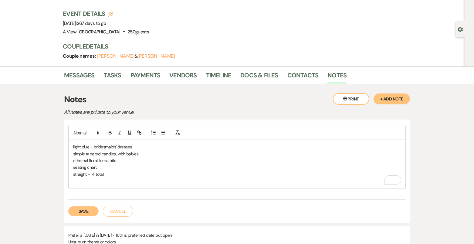
click at [111, 178] on p "To enrich screen reader interactions, please activate Accessibility in Grammarl…" at bounding box center [236, 180] width 327 height 7
click at [108, 174] on p "straight - 14 total" at bounding box center [236, 174] width 327 height 7
click at [83, 179] on p "To enrich screen reader interactions, please activate Accessibility in Grammarl…" at bounding box center [236, 180] width 327 height 7
click at [105, 180] on p "To enrich screen reader interactions, please activate Accessibility in Grammarl…" at bounding box center [236, 180] width 327 height 7
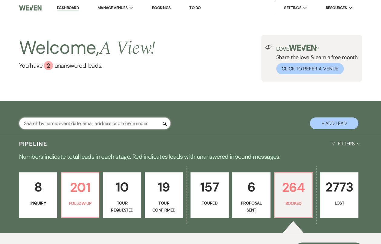
click at [135, 126] on input "text" at bounding box center [95, 123] width 152 height 12
click at [112, 121] on input "text" at bounding box center [95, 123] width 152 height 12
click at [93, 122] on input "text" at bounding box center [95, 123] width 152 height 12
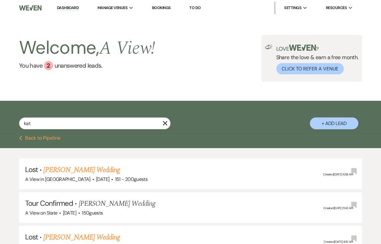
click at [4, 116] on div "kat X + Add Lead" at bounding box center [190, 119] width 381 height 30
click at [123, 122] on input "kat" at bounding box center [95, 123] width 152 height 12
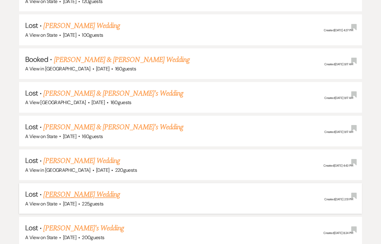
scroll to position [439, 0]
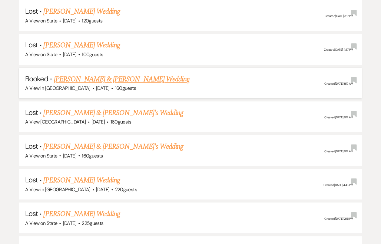
type input "hailee ever"
click at [97, 78] on link "[PERSON_NAME] & [PERSON_NAME] Wedding" at bounding box center [122, 79] width 136 height 11
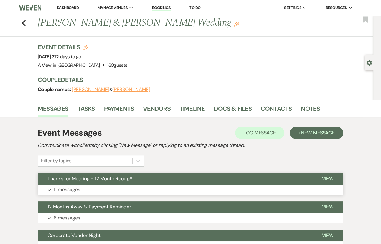
click at [91, 186] on button "Expand 11 messages" at bounding box center [191, 189] width 306 height 10
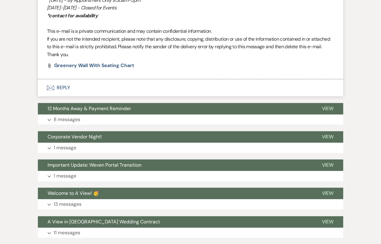
scroll to position [2251, 0]
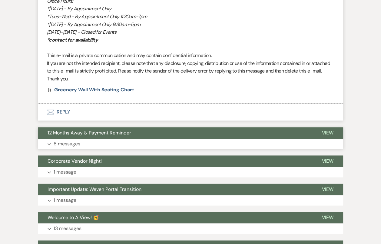
click at [98, 136] on button "12 Months Away & Payment Reminder" at bounding box center [175, 133] width 274 height 12
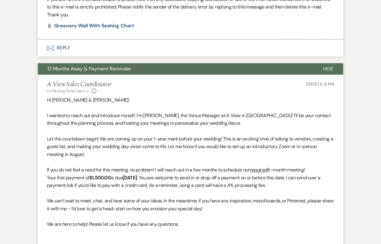
scroll to position [2383, 0]
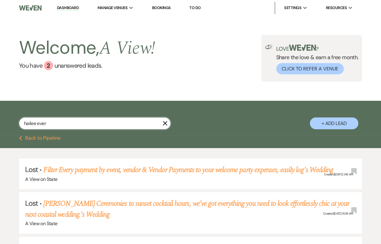
click at [63, 124] on input "hailee ever" at bounding box center [95, 123] width 152 height 12
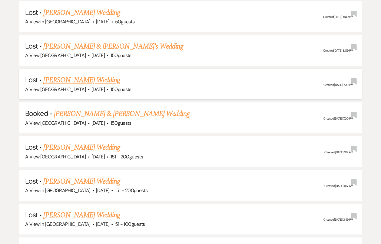
scroll to position [353, 0]
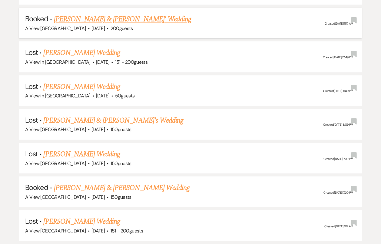
type input "[PERSON_NAME]"
click at [117, 16] on link "[PERSON_NAME] & [PERSON_NAME]' Wedding" at bounding box center [123, 19] width 138 height 11
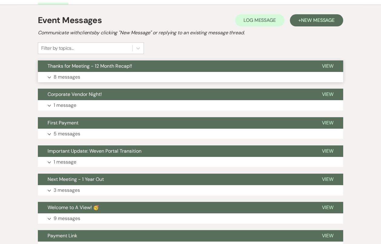
scroll to position [113, 0]
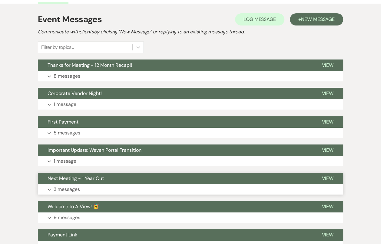
click at [89, 183] on button "Next Meeting - 1 Year Out" at bounding box center [175, 179] width 274 height 12
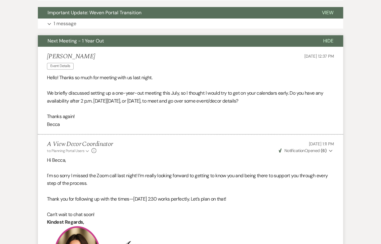
scroll to position [253, 0]
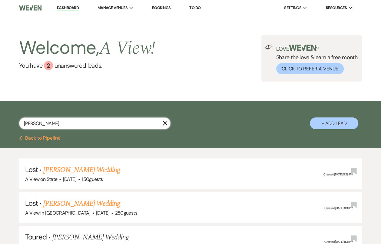
click at [35, 125] on input "[PERSON_NAME]" at bounding box center [95, 123] width 152 height 12
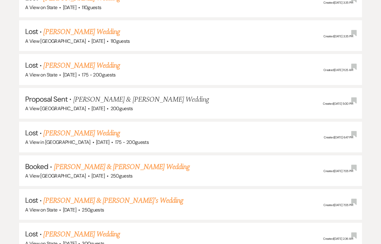
scroll to position [1592, 0]
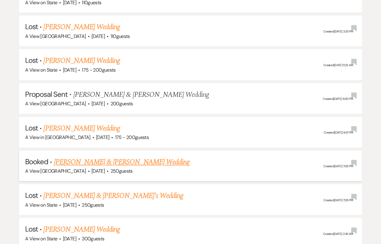
type input "[PERSON_NAME]"
click at [104, 156] on link "[PERSON_NAME] & [PERSON_NAME] Wedding" at bounding box center [122, 161] width 136 height 11
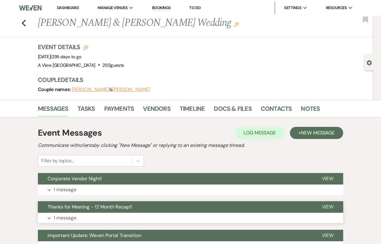
click at [112, 205] on span "Thanks for Meeting - 12 Month Recap!!" at bounding box center [90, 206] width 85 height 6
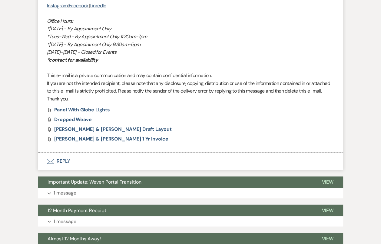
scroll to position [802, 0]
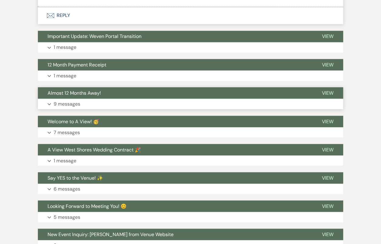
click at [122, 96] on button "Almost 12 Months Away!" at bounding box center [175, 93] width 274 height 12
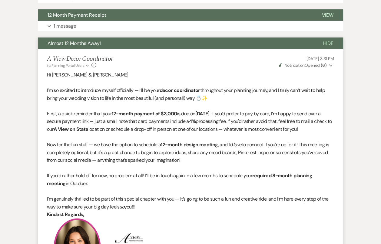
scroll to position [852, 0]
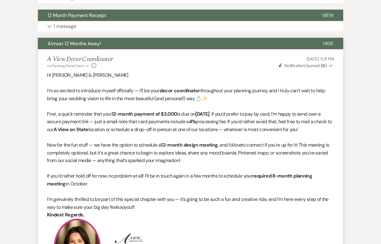
drag, startPoint x: 46, startPoint y: 110, endPoint x: 195, endPoint y: 207, distance: 177.9
click at [195, 207] on li "A View Decor Coordinator to: Planning Portal Users Expand Info [DATE] 3:31 PM W…" at bounding box center [191, 236] width 306 height 374
copy div "Lorem, i dolor sitametc adip elit 21-seddo eiusmod te $2,404 in utl et Dolo 05m…"
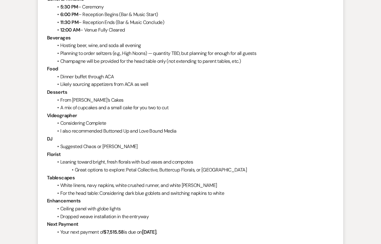
scroll to position [0, 0]
